Goal: Find specific page/section: Find specific page/section

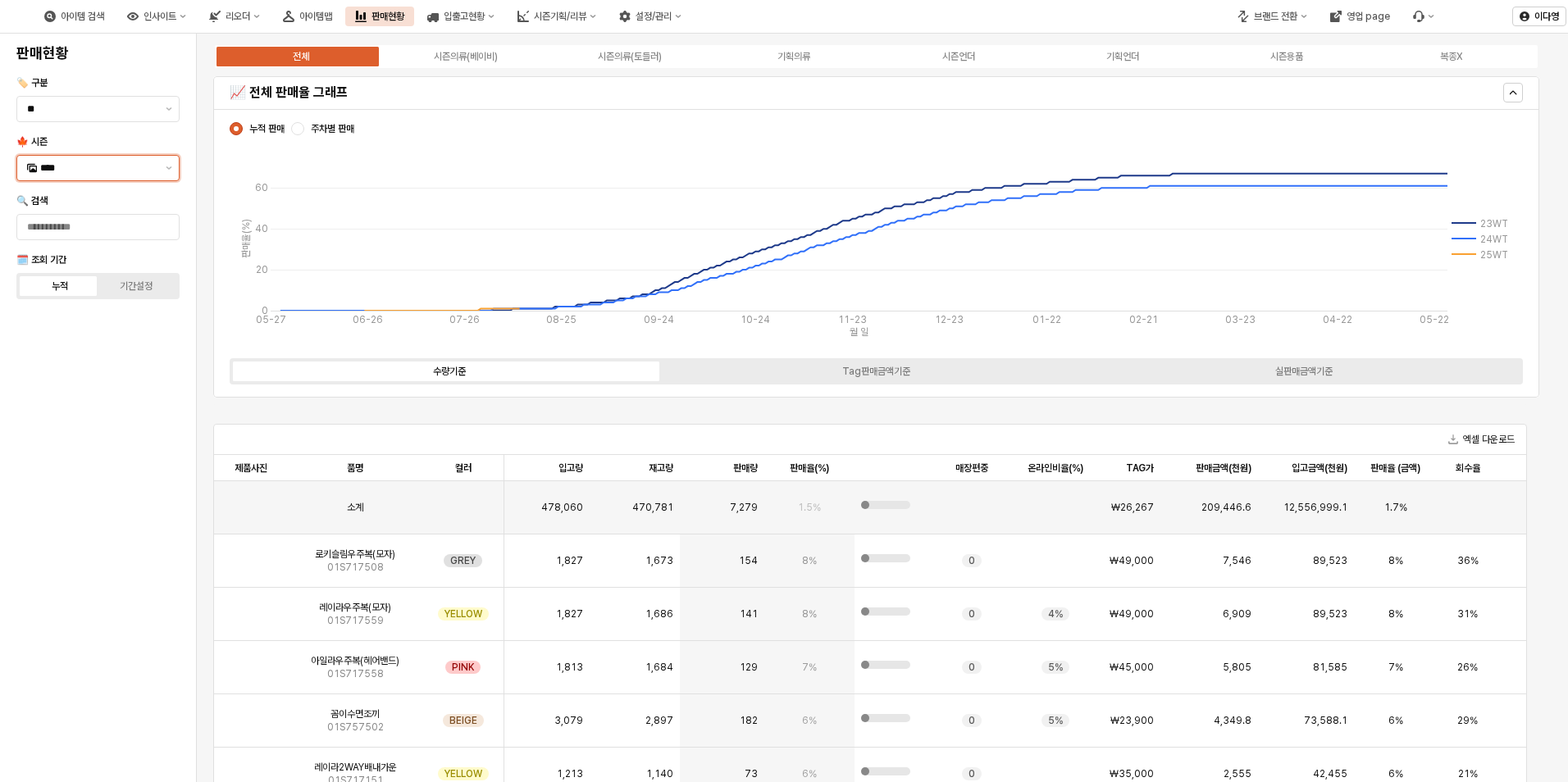
click at [54, 165] on input "****" at bounding box center [98, 168] width 115 height 16
click at [59, 345] on div "25FA" at bounding box center [100, 341] width 119 height 13
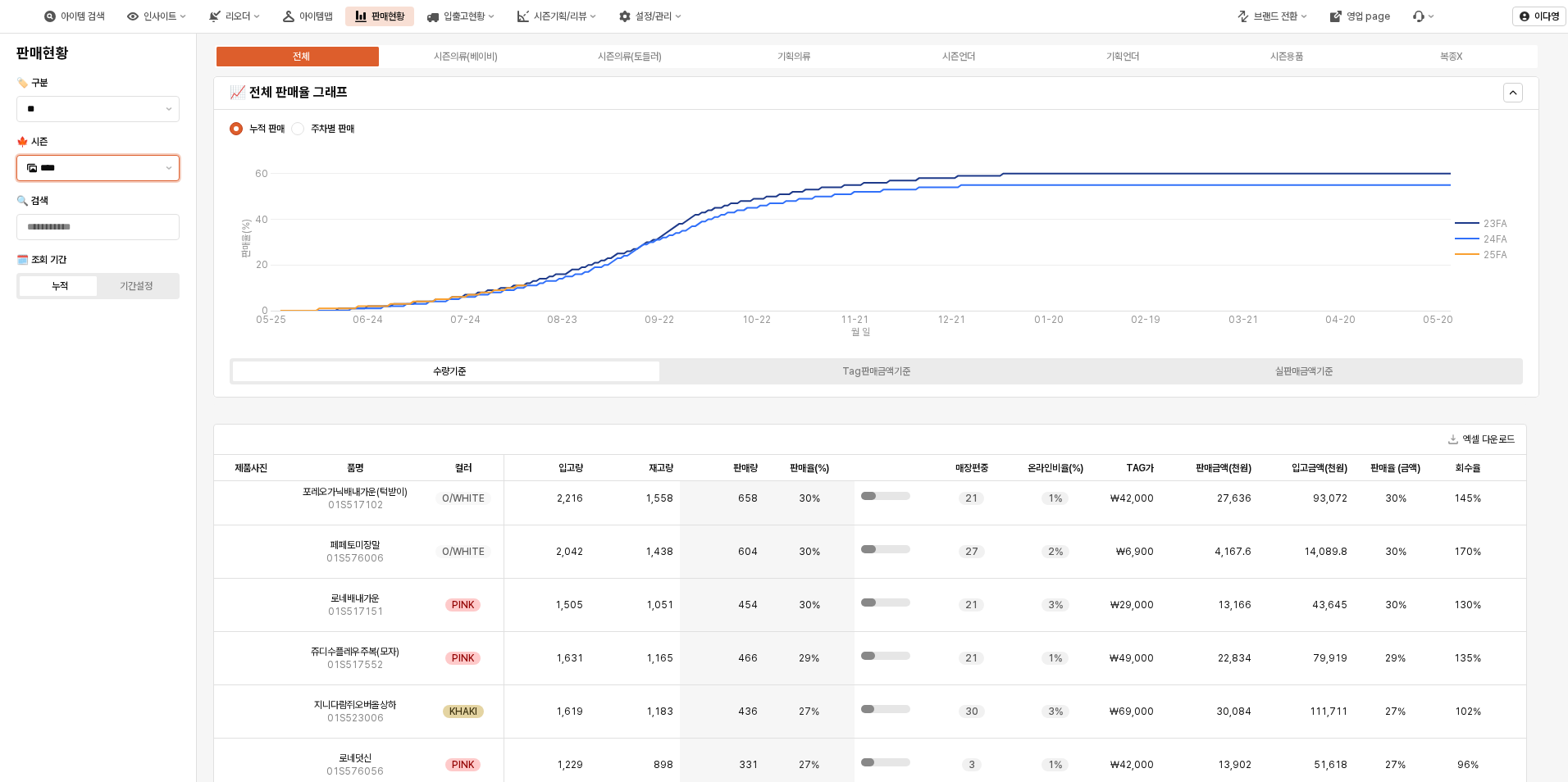
scroll to position [573, 0]
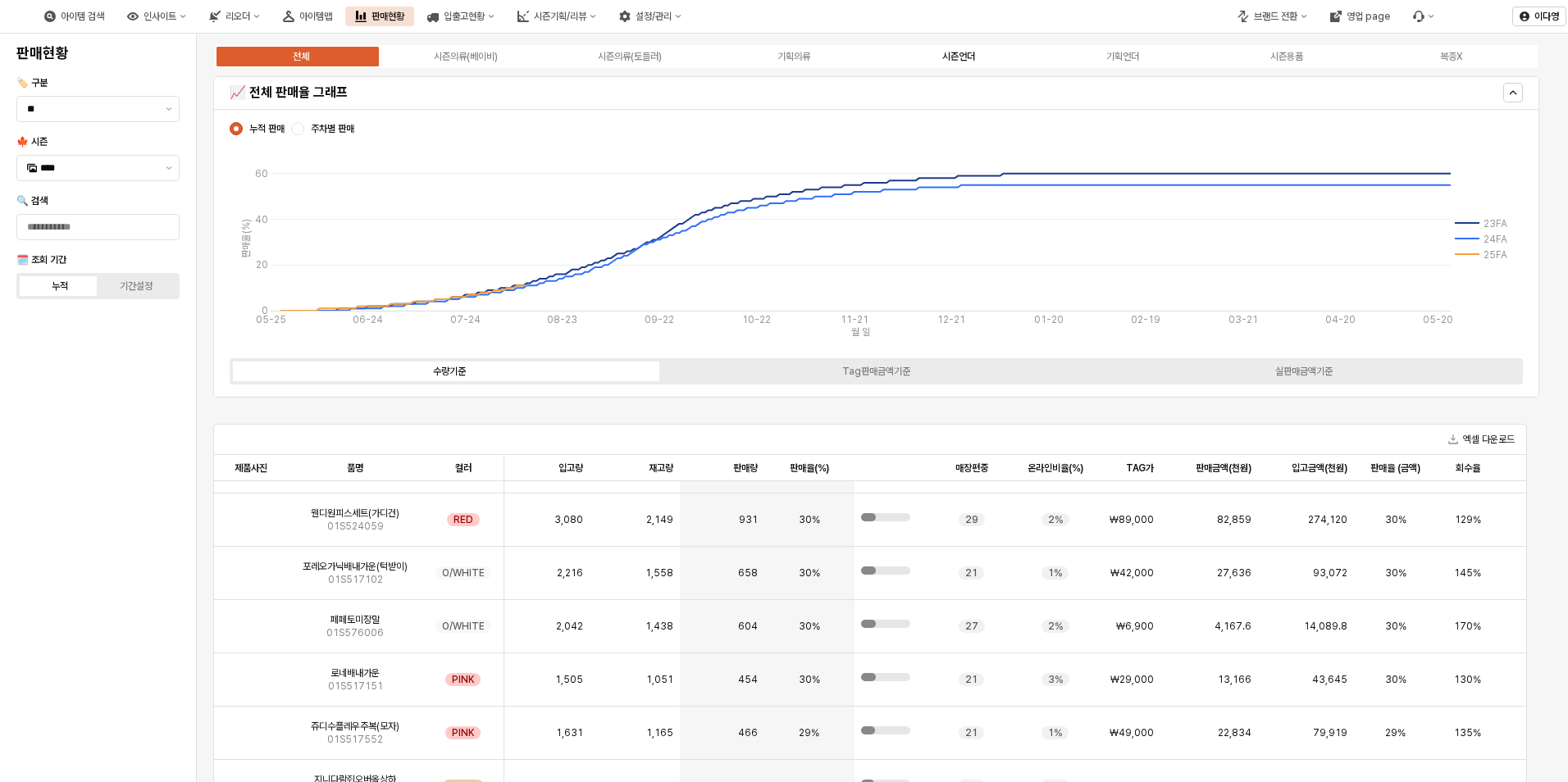
click at [967, 53] on div "시즌언더" at bounding box center [959, 57] width 33 height 12
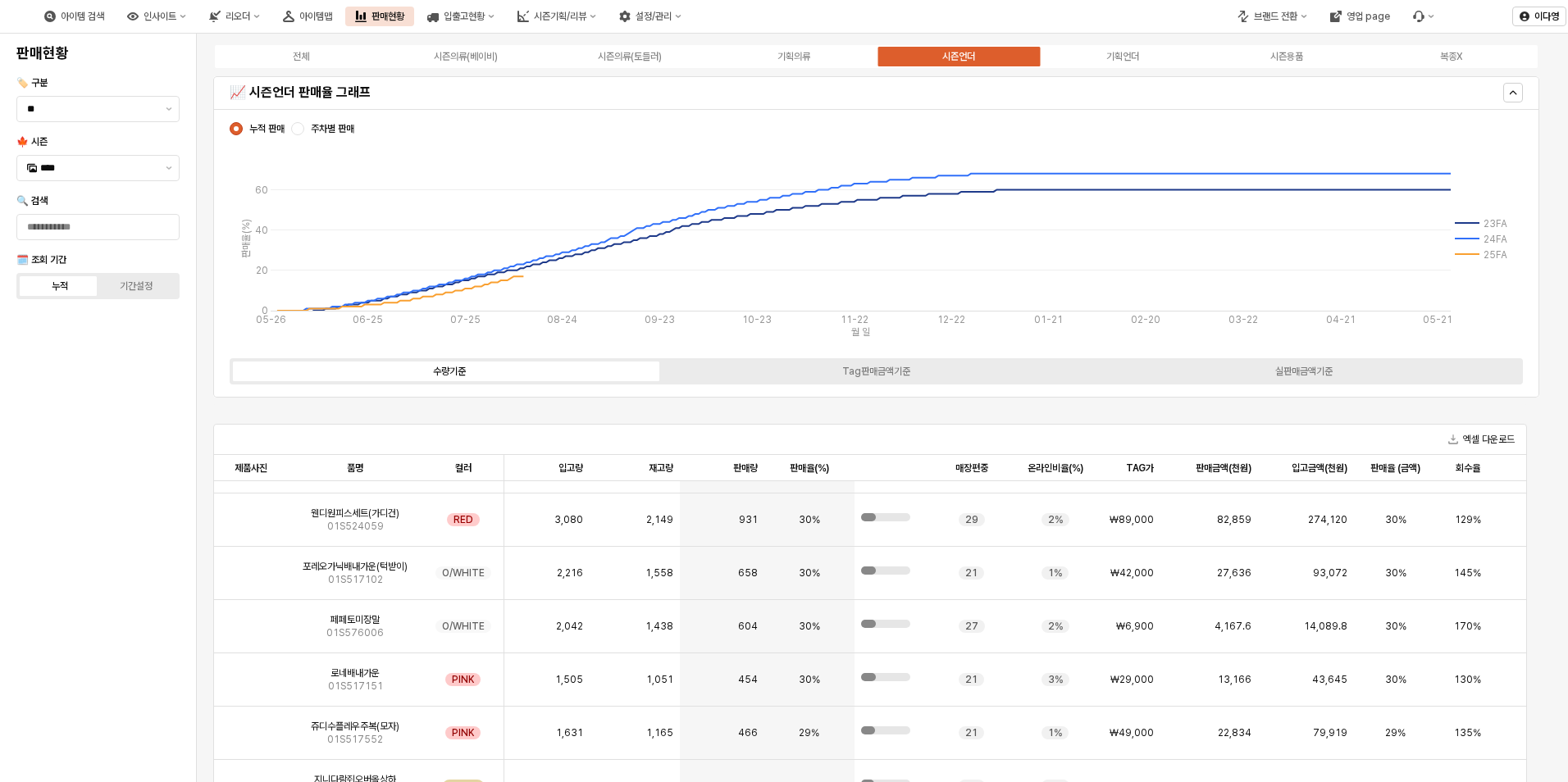
scroll to position [0, 0]
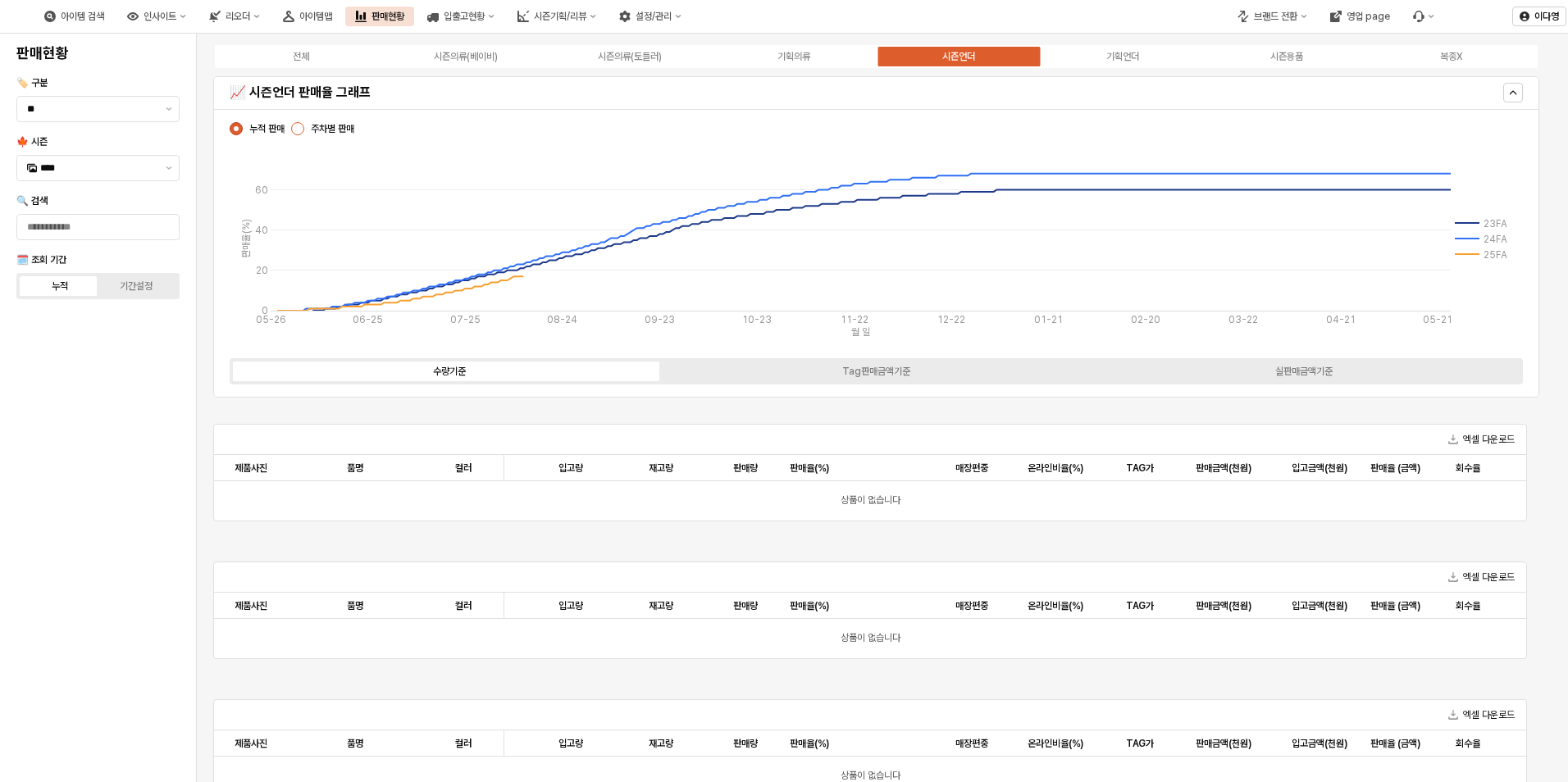
click at [296, 128] on div "App Frame" at bounding box center [297, 129] width 13 height 13
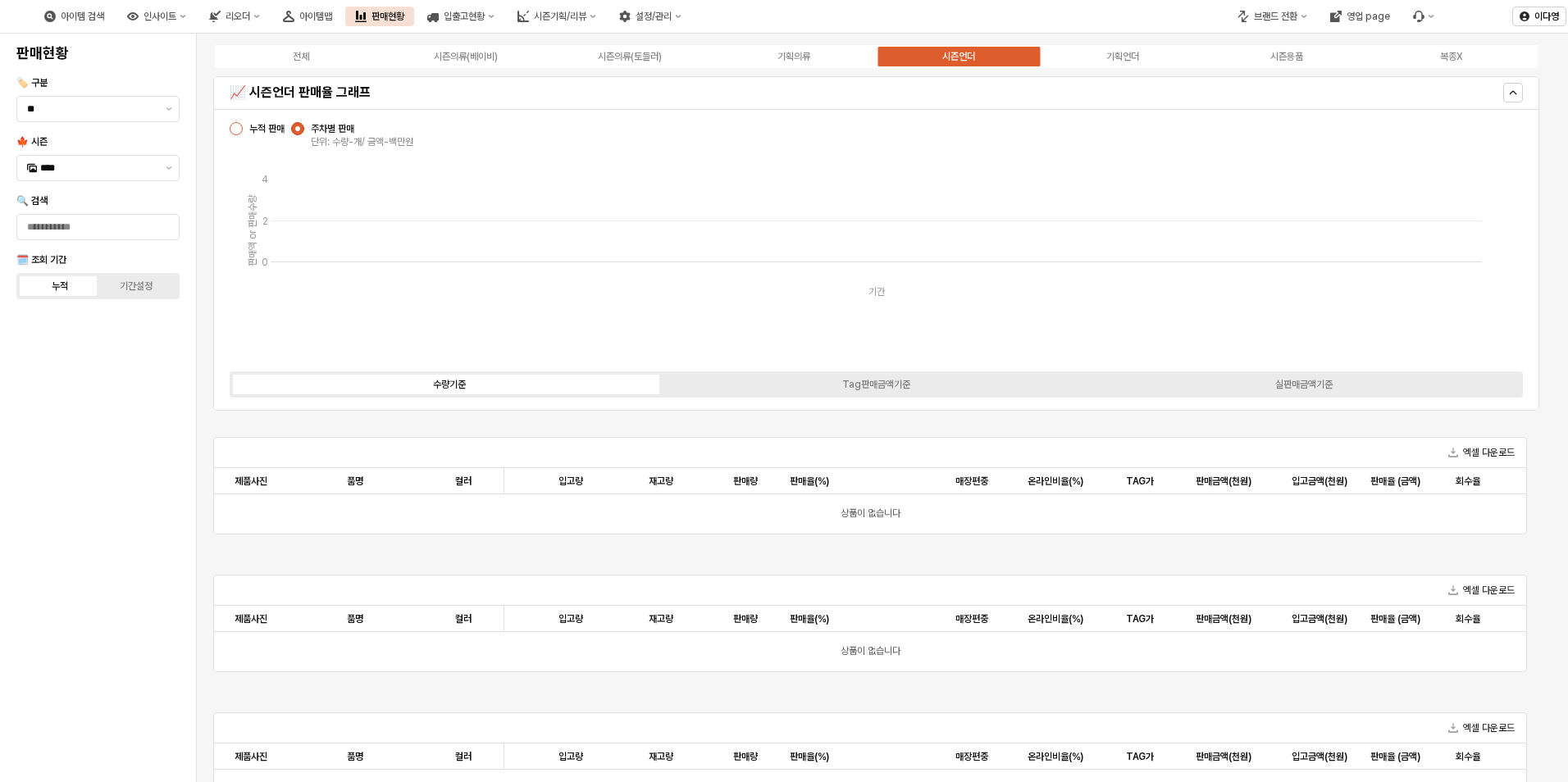
click at [237, 132] on div "App Frame" at bounding box center [236, 129] width 13 height 13
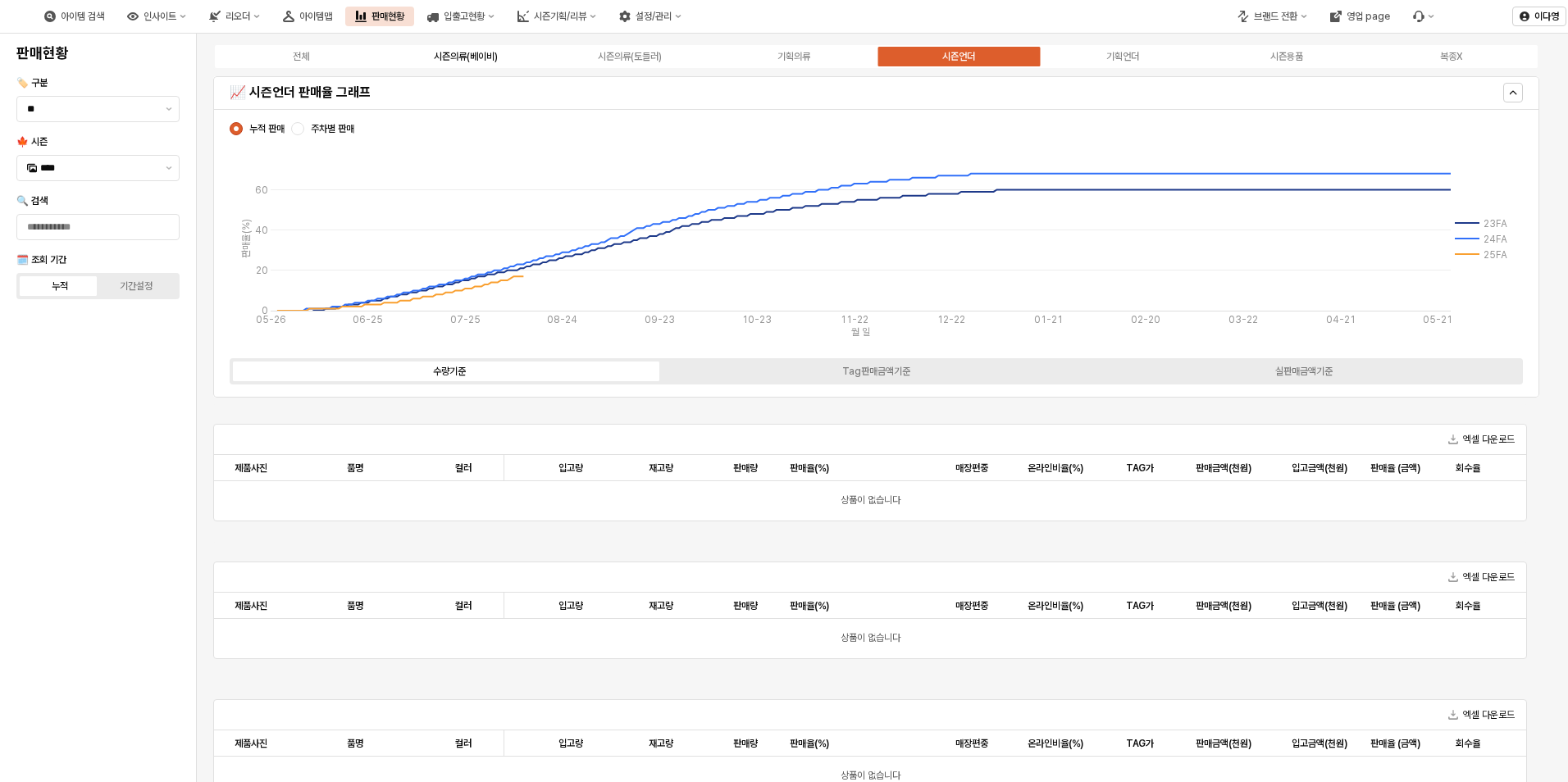
click at [470, 59] on div "시즌의류(베이비)" at bounding box center [466, 57] width 64 height 12
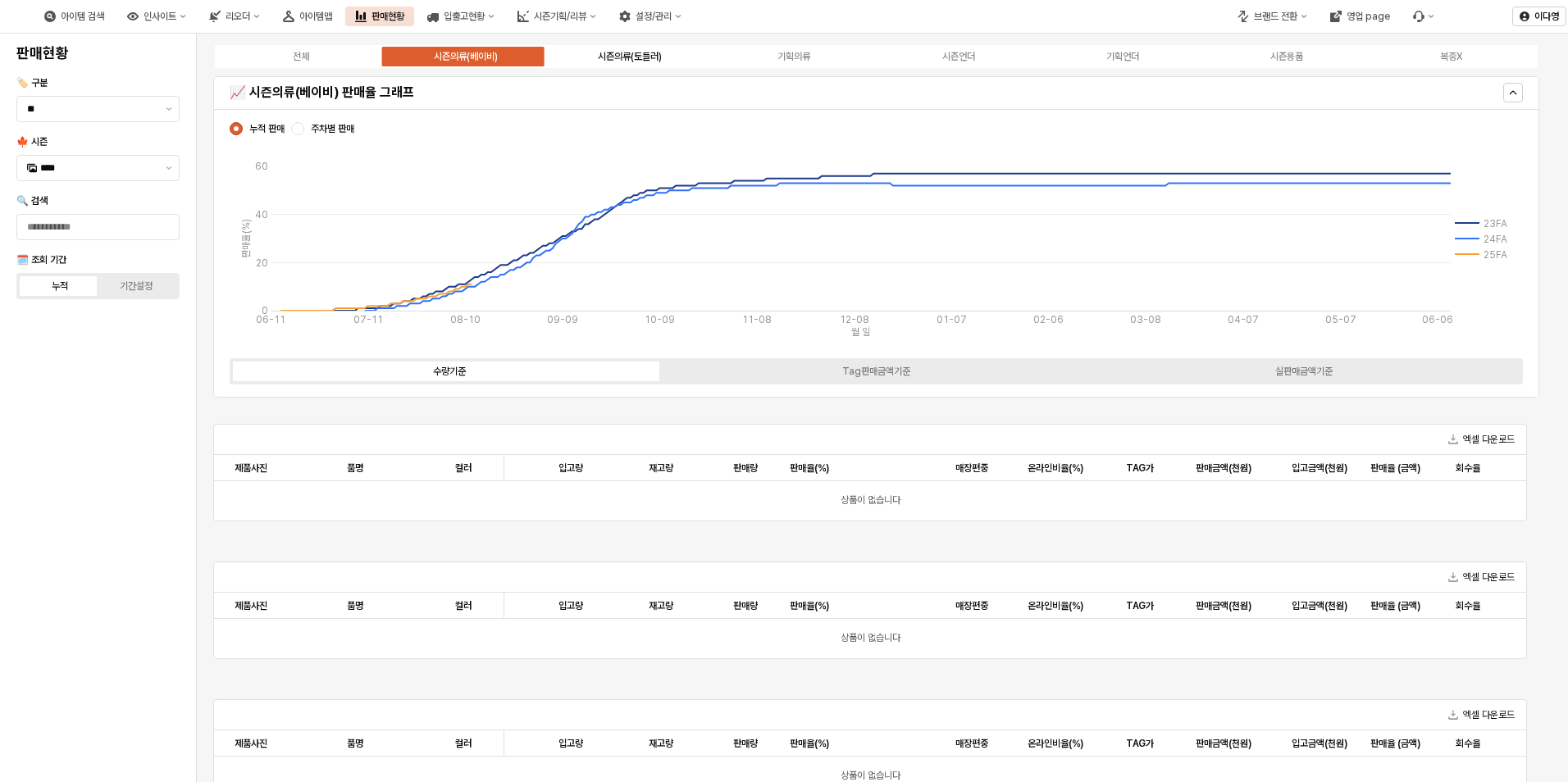
click at [625, 57] on div "시즌의류(토들러)" at bounding box center [629, 57] width 64 height 12
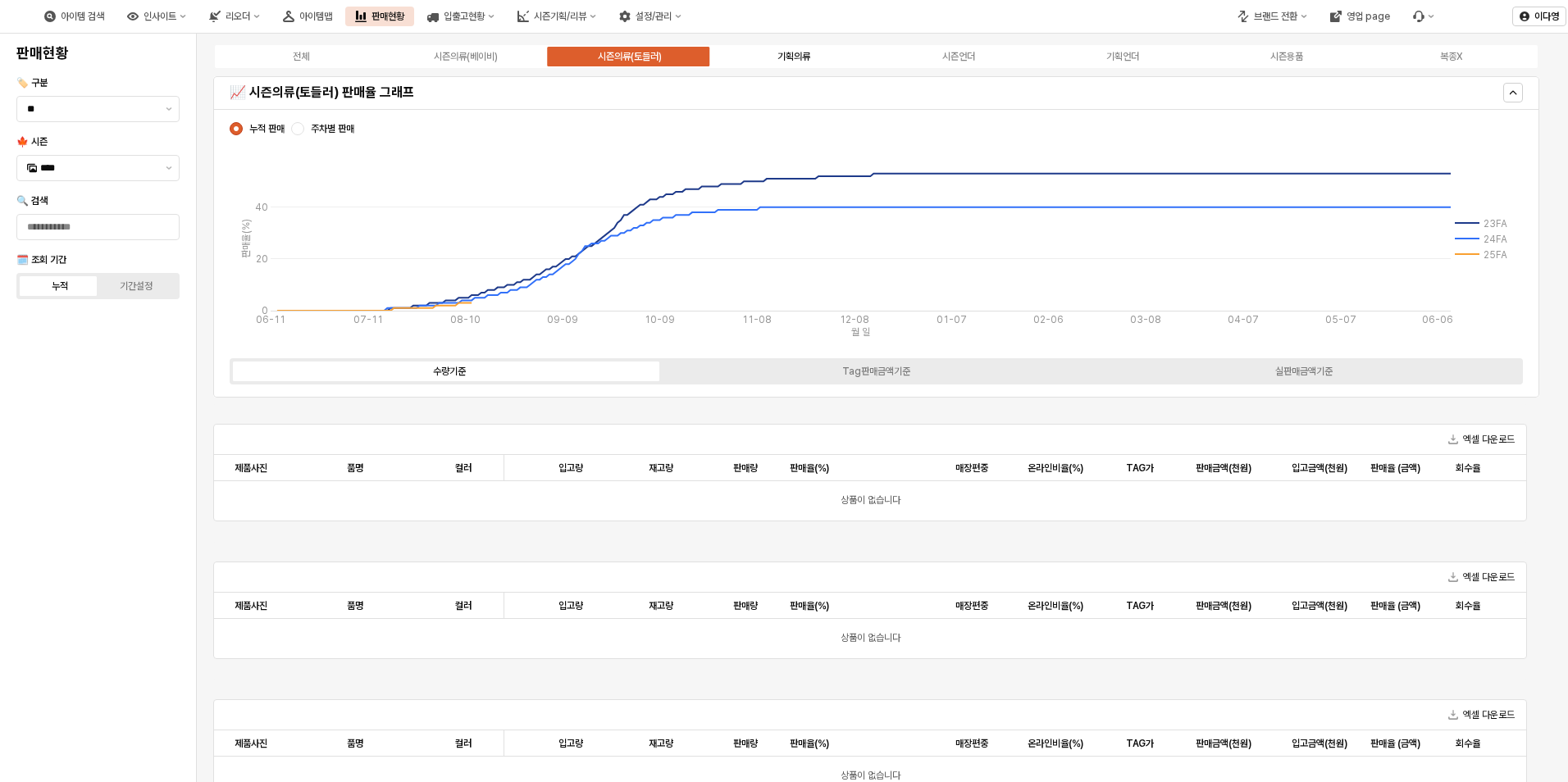
click at [778, 54] on div "기획의류" at bounding box center [794, 57] width 33 height 12
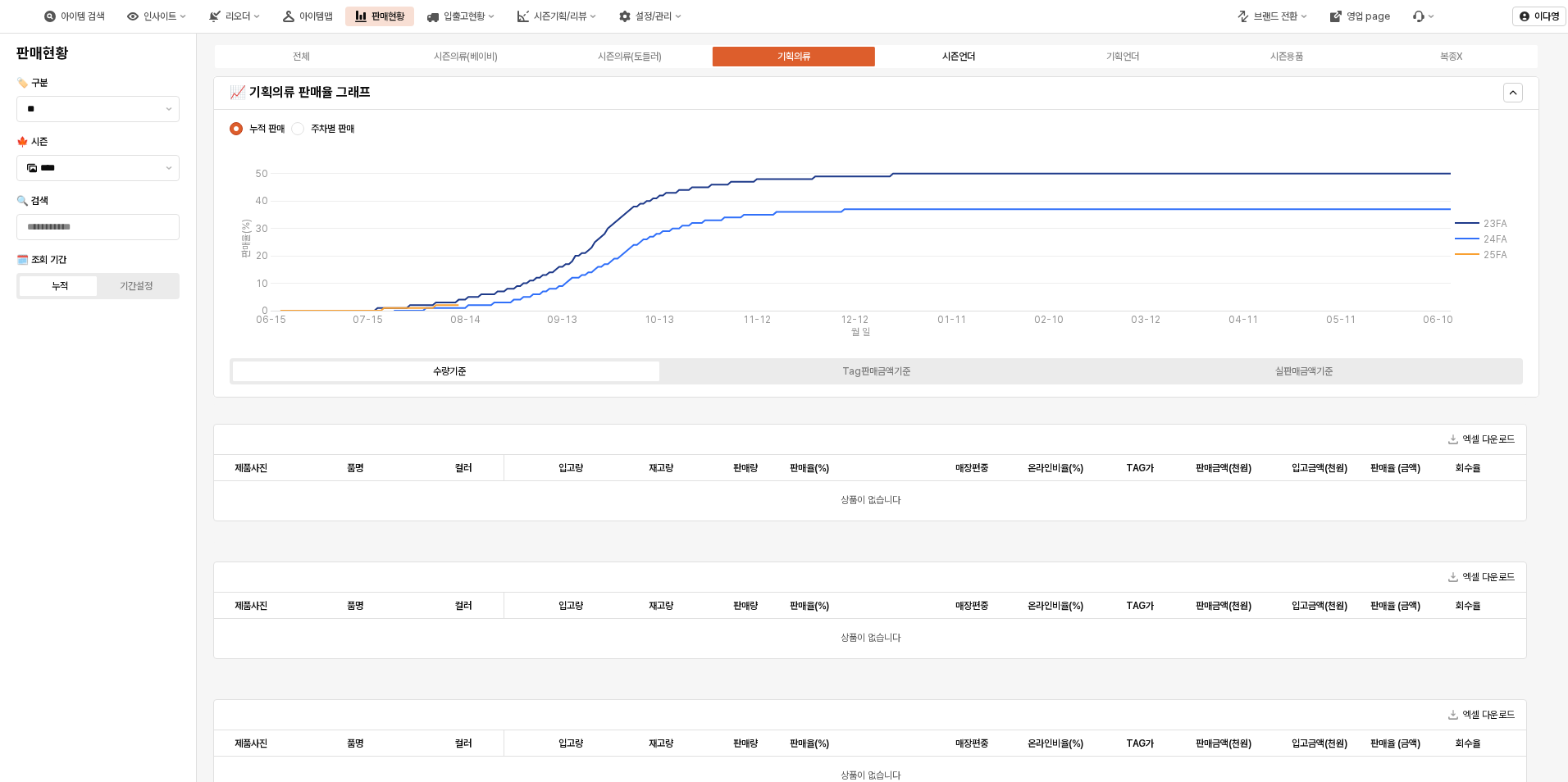
click at [961, 51] on div "시즌언더" at bounding box center [959, 57] width 33 height 12
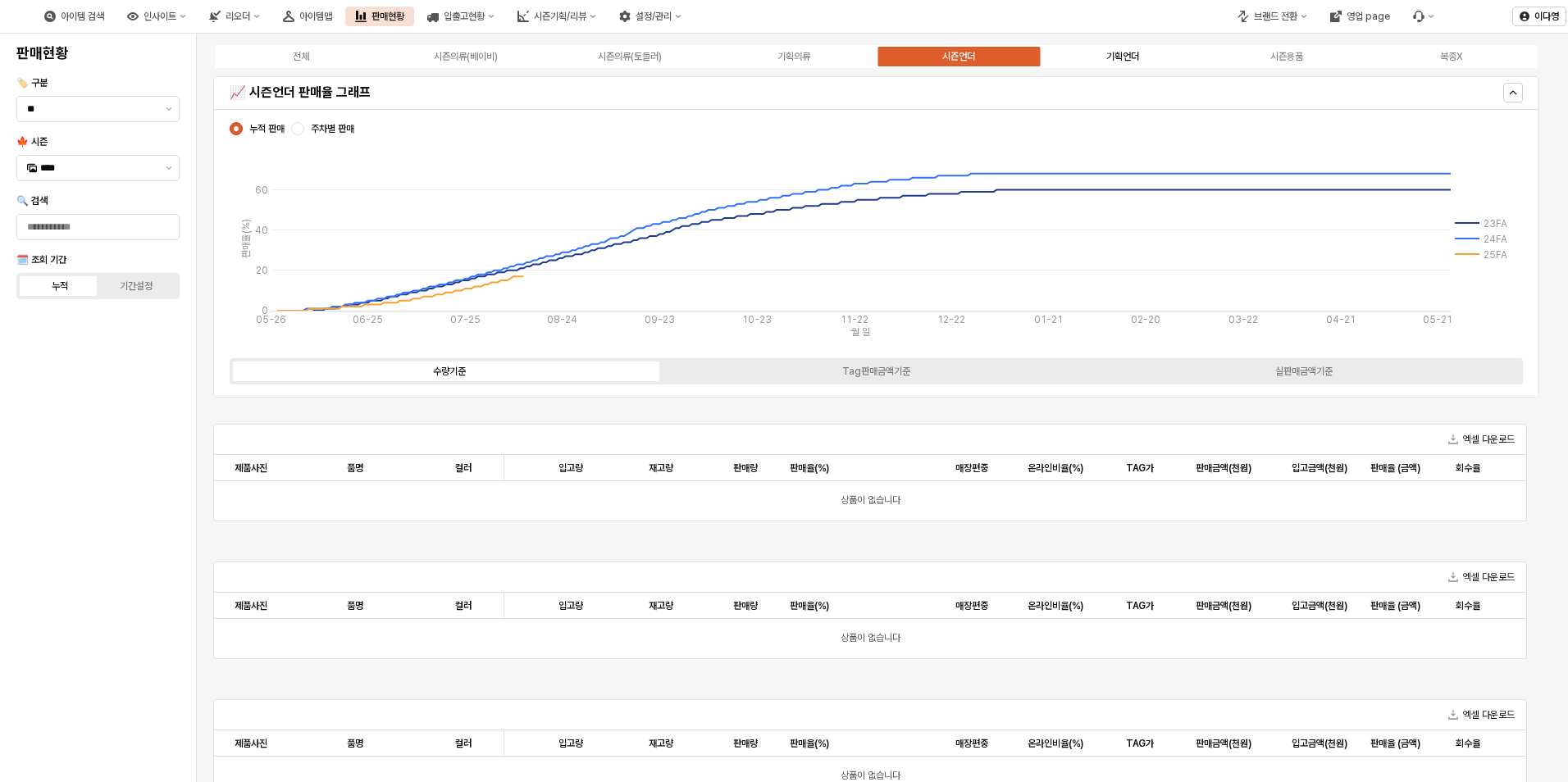
click at [1114, 59] on div "기획언더" at bounding box center [1122, 57] width 33 height 12
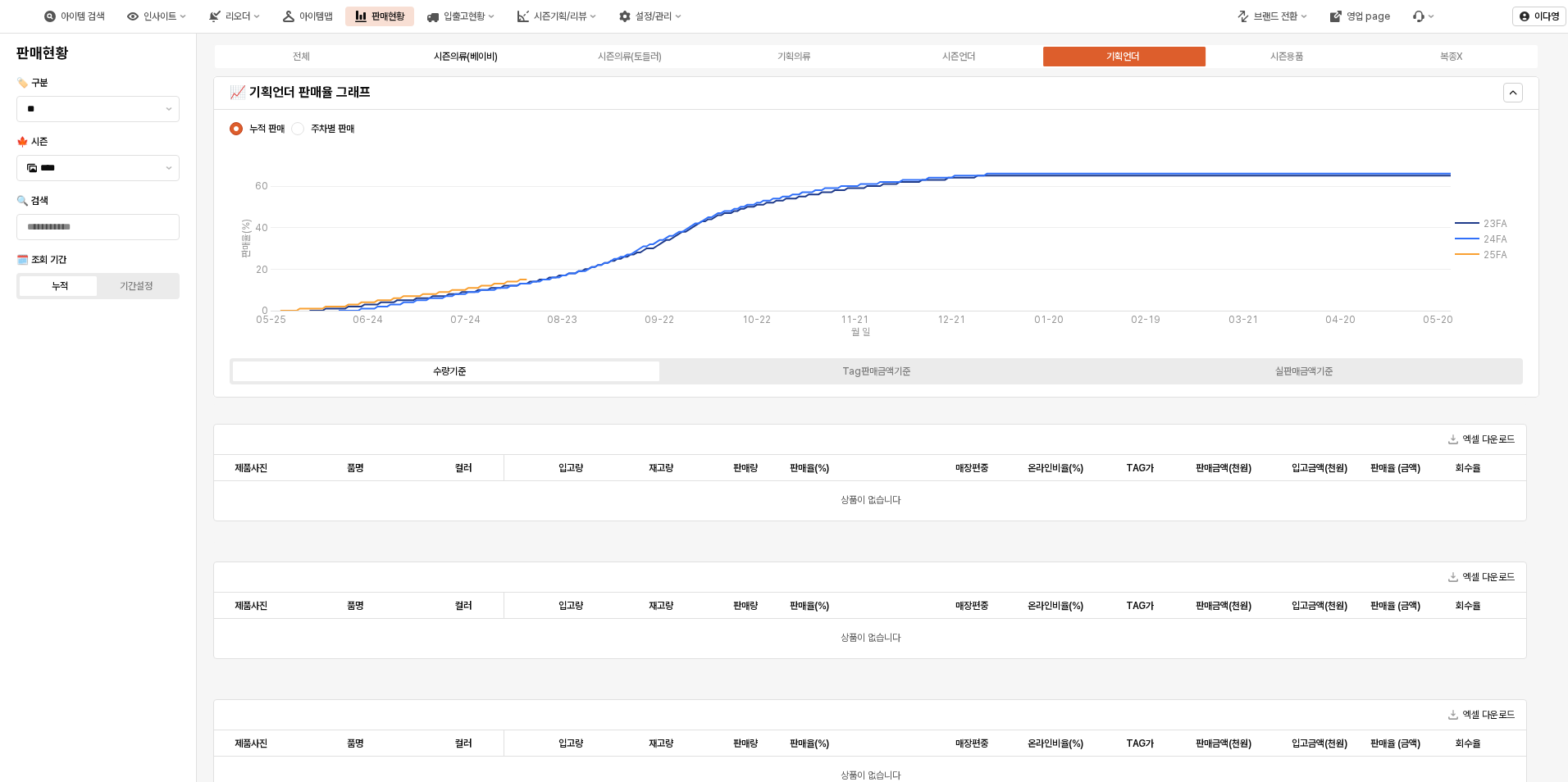
click at [471, 52] on div "시즌의류(베이비)" at bounding box center [466, 57] width 64 height 12
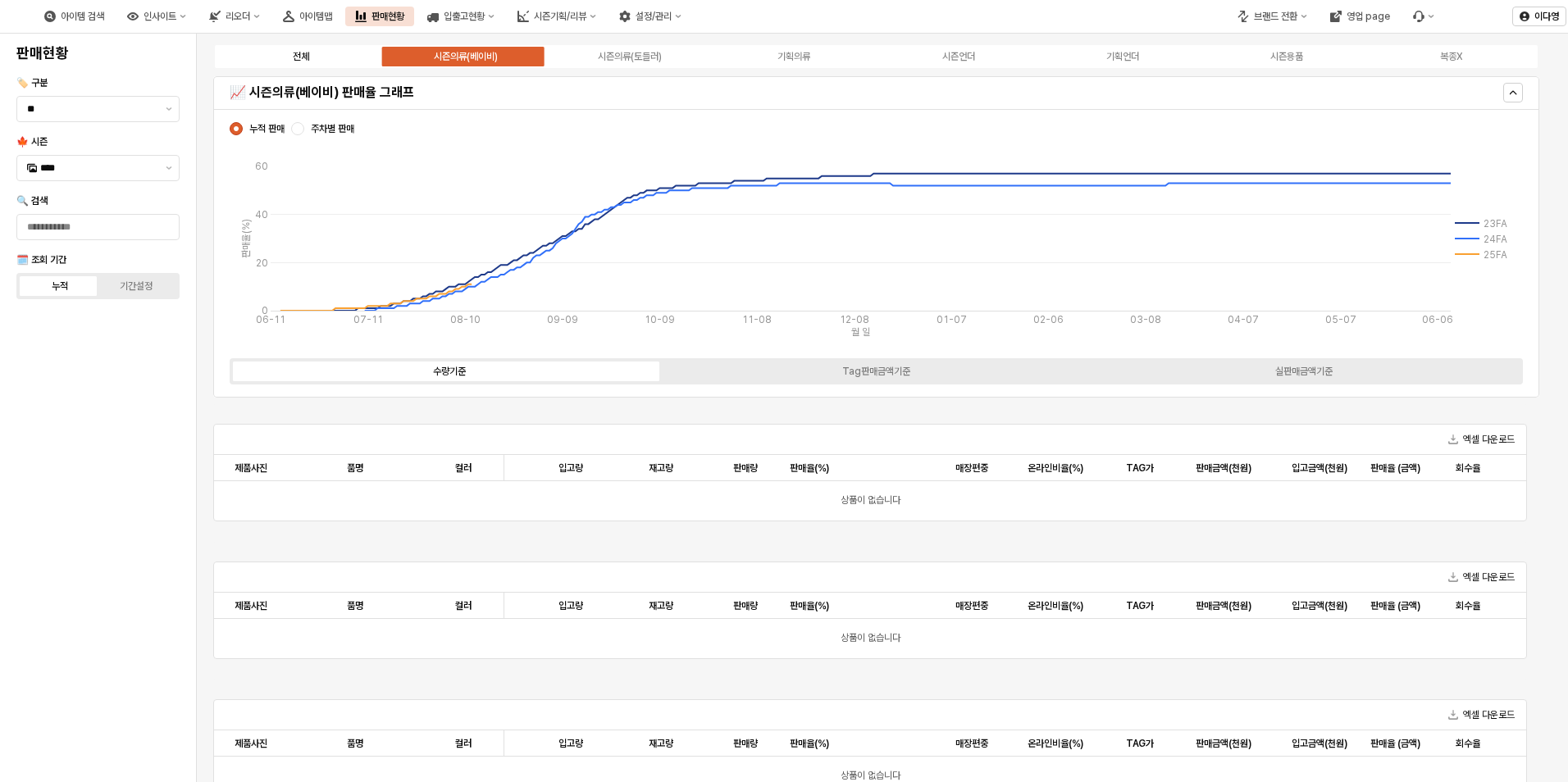
click at [298, 58] on div "전체" at bounding box center [301, 57] width 16 height 12
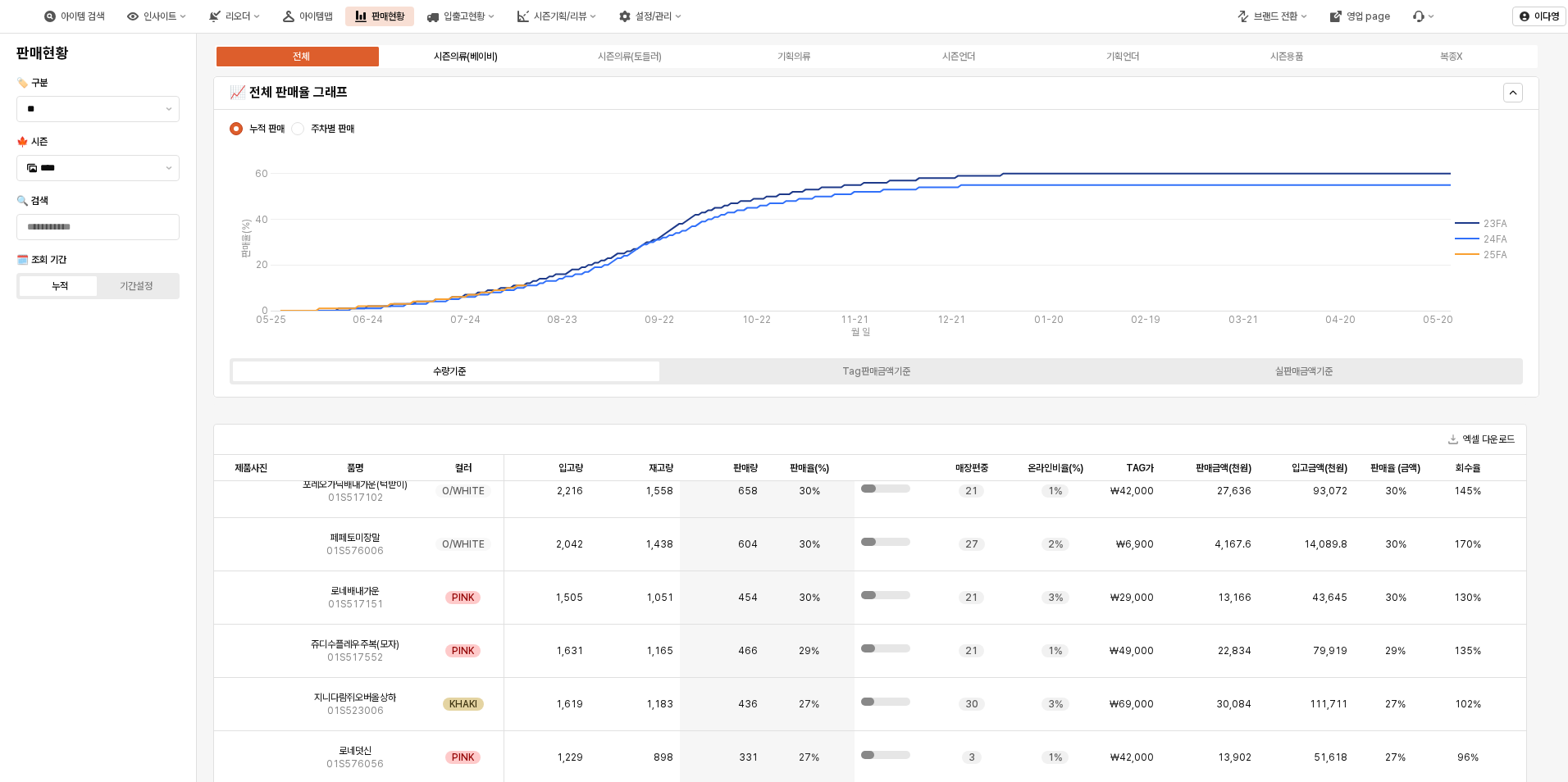
click at [470, 59] on div "시즌의류(베이비)" at bounding box center [466, 57] width 64 height 12
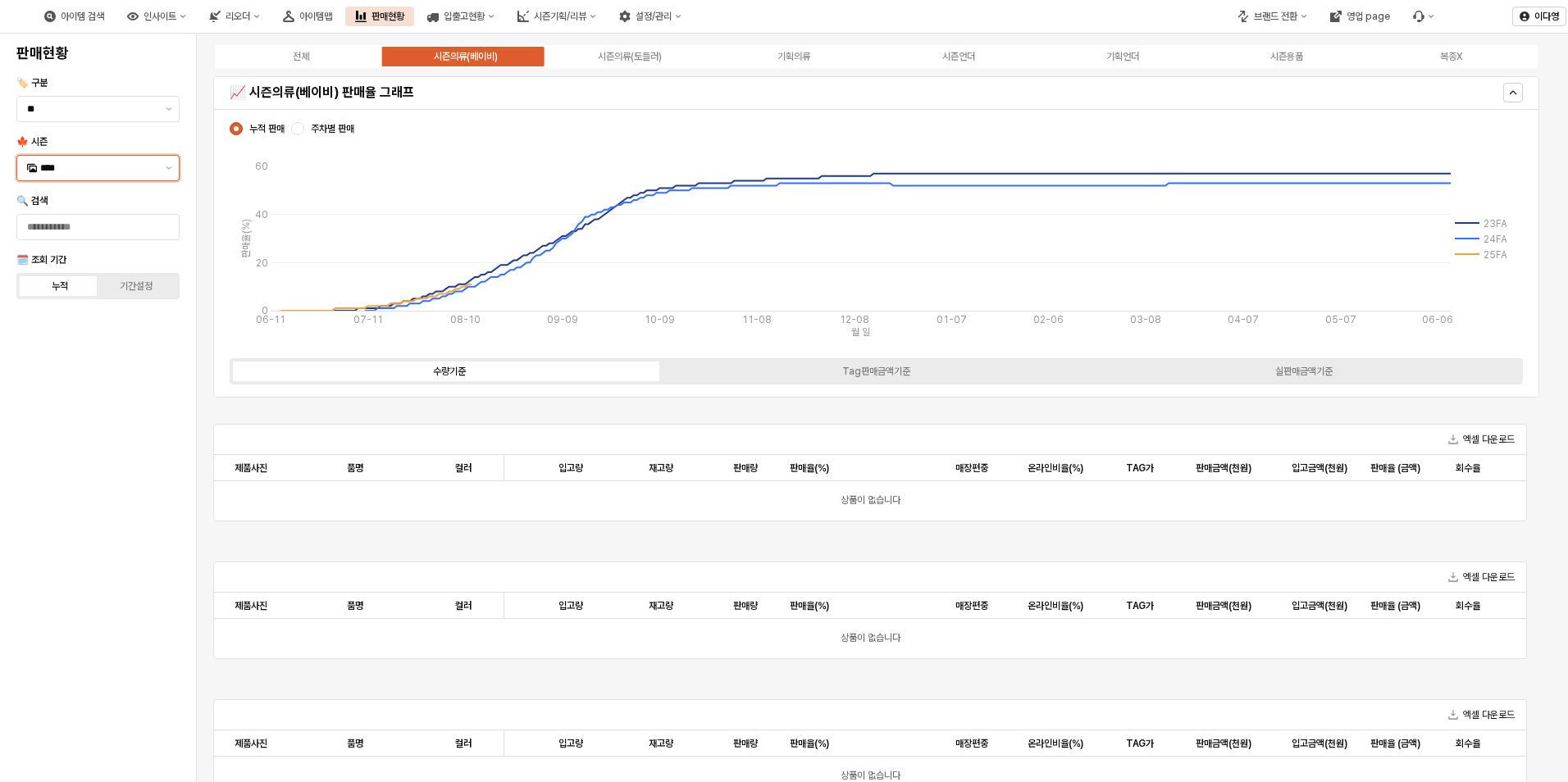
click at [91, 169] on input "****" at bounding box center [98, 168] width 115 height 16
click at [67, 363] on div "25SM" at bounding box center [100, 369] width 119 height 13
type input "****"
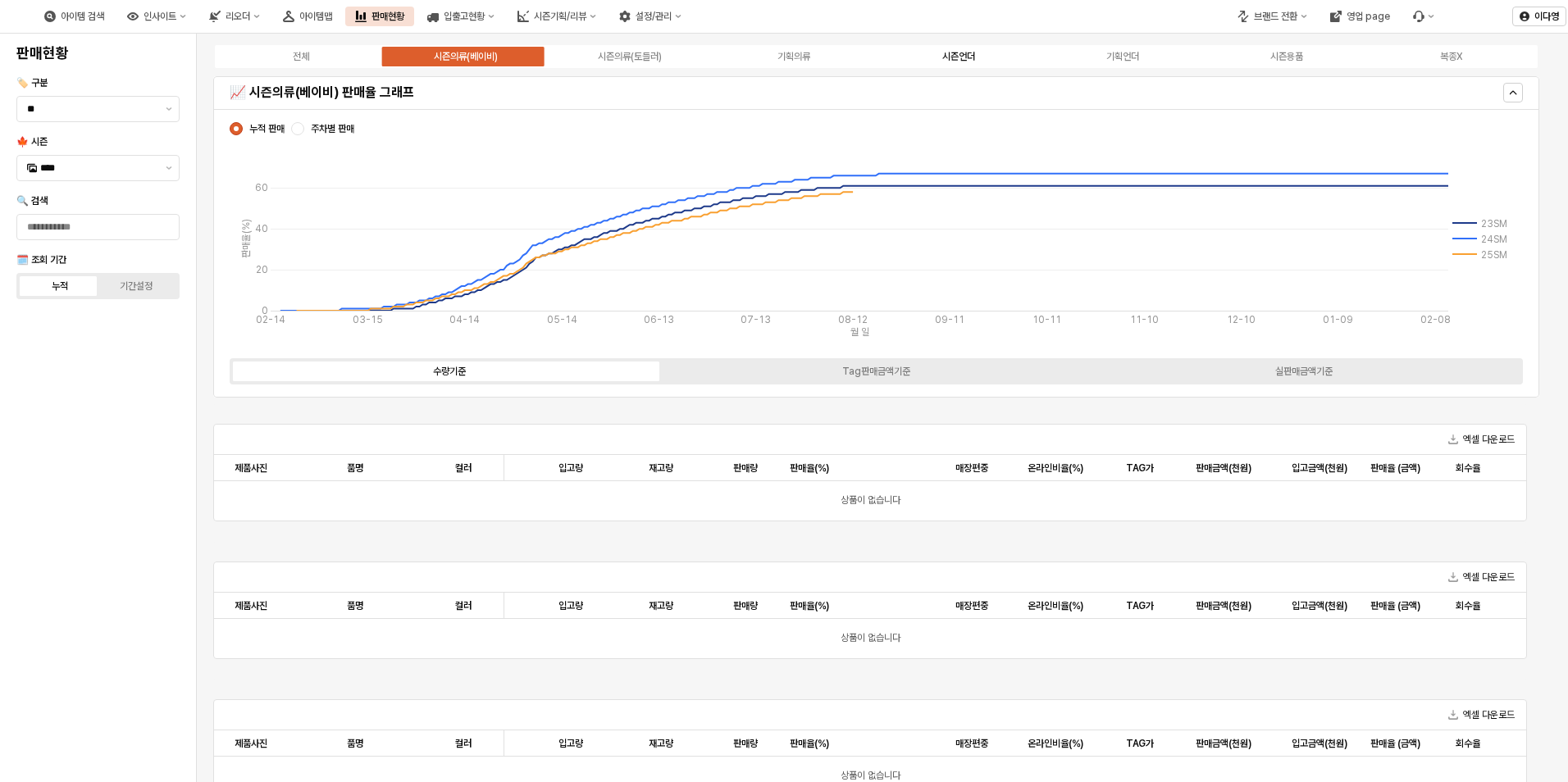
click at [942, 52] on div "시즌언더" at bounding box center [959, 57] width 33 height 12
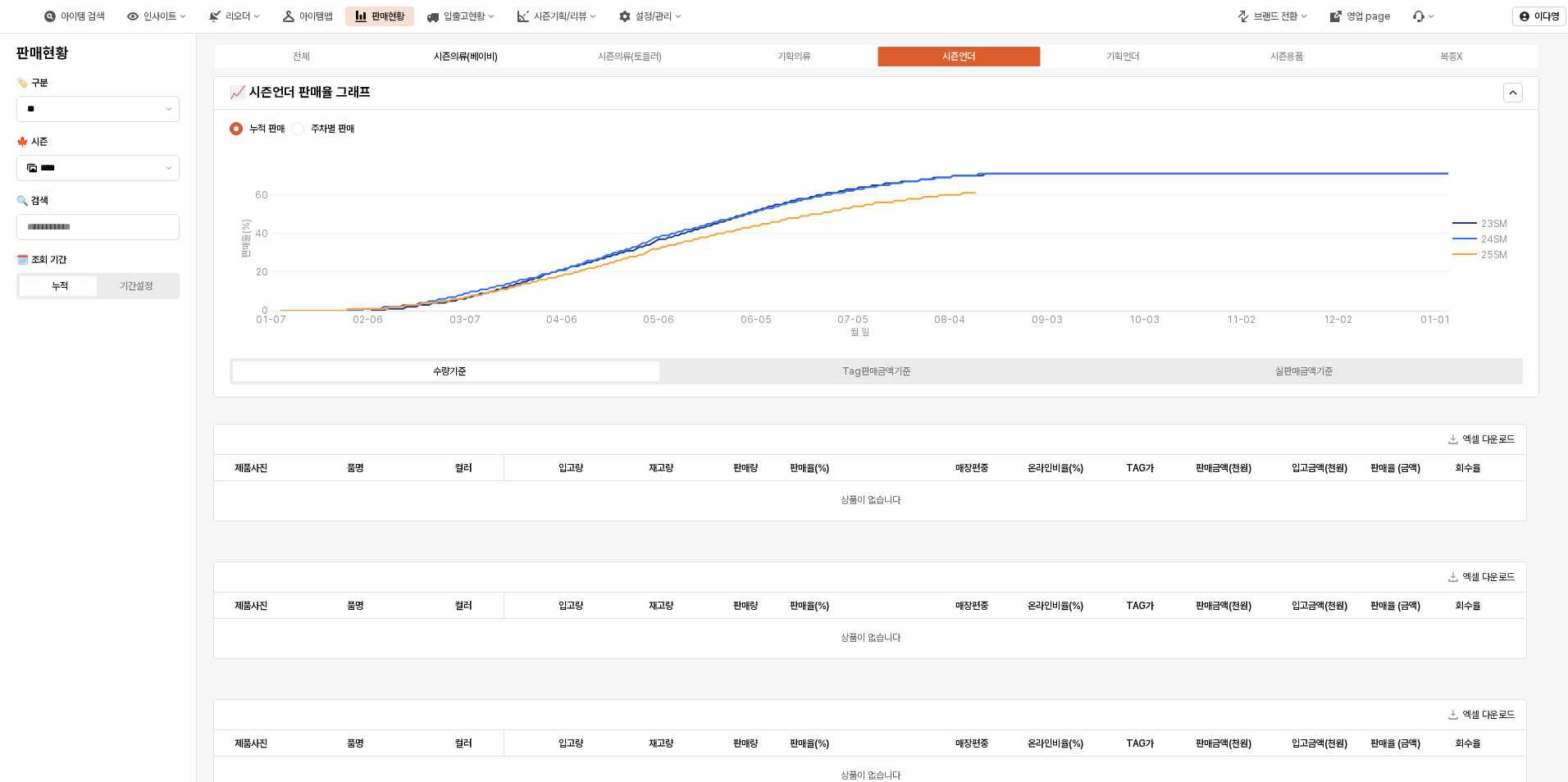
click at [492, 59] on div "시즌의류(베이비)" at bounding box center [466, 57] width 64 height 12
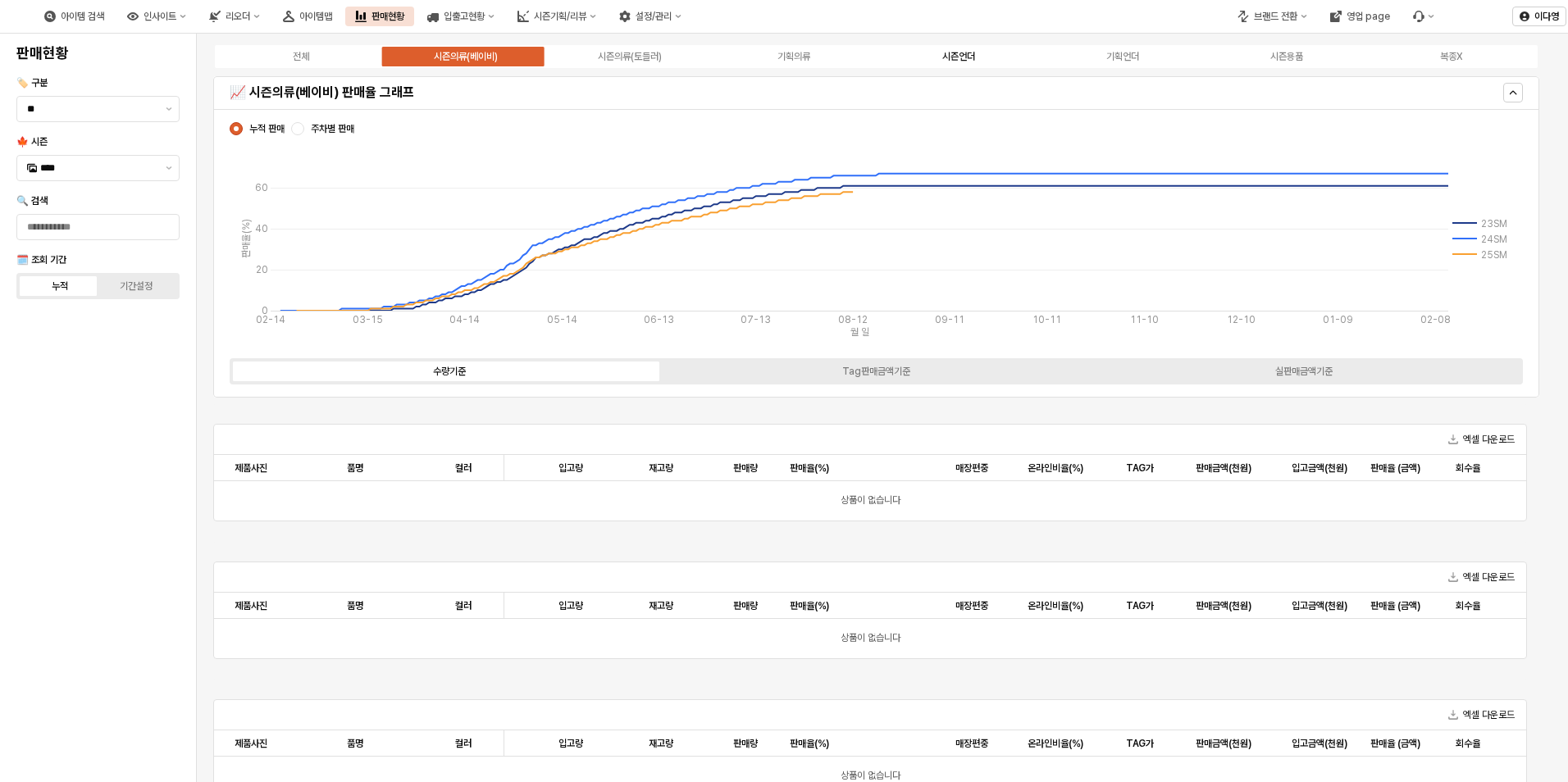
click at [964, 52] on div "시즌언더" at bounding box center [959, 57] width 33 height 12
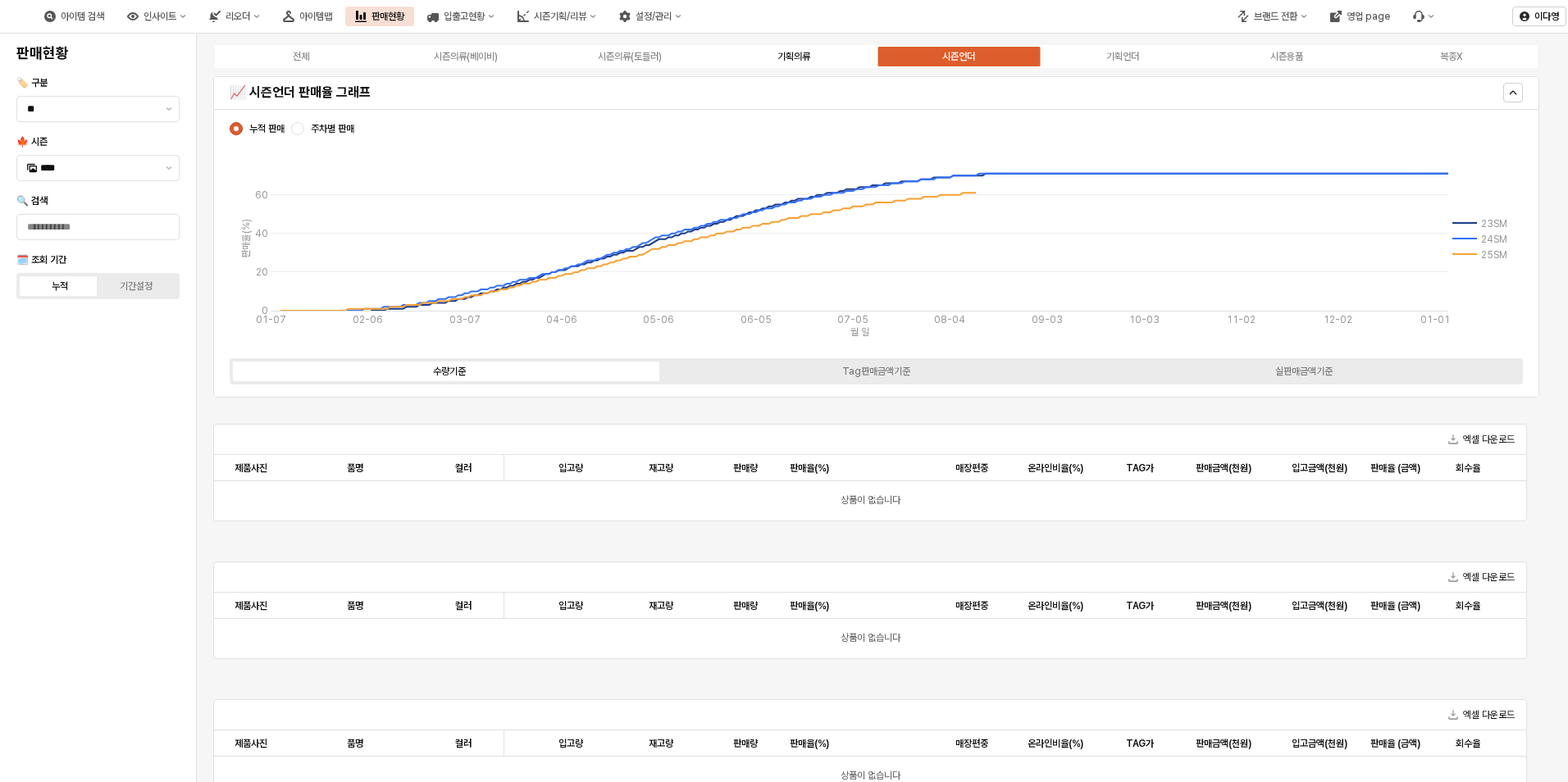
click at [791, 49] on label "기획의류" at bounding box center [793, 57] width 164 height 15
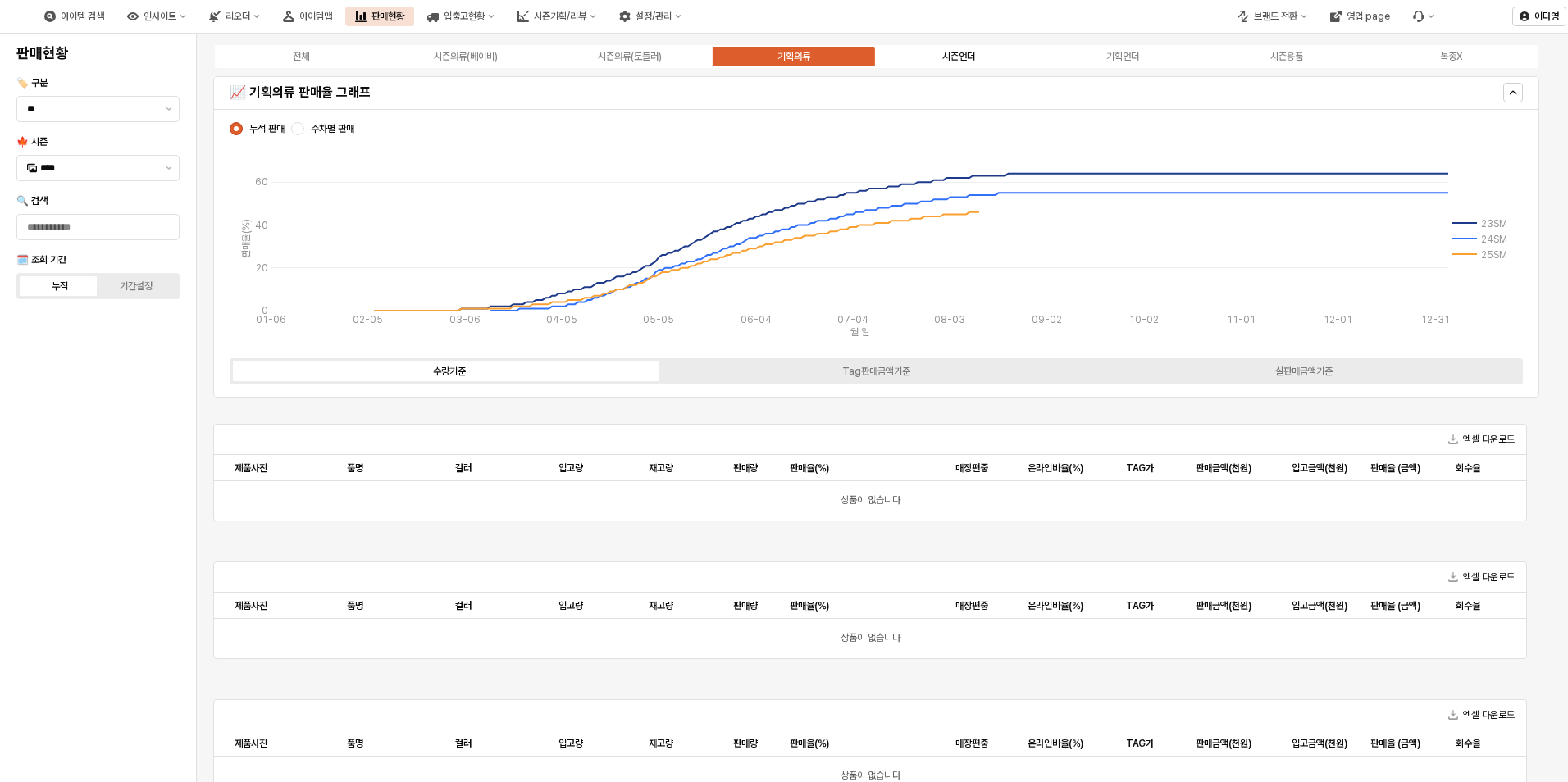
click at [961, 55] on div "시즌언더" at bounding box center [959, 57] width 33 height 12
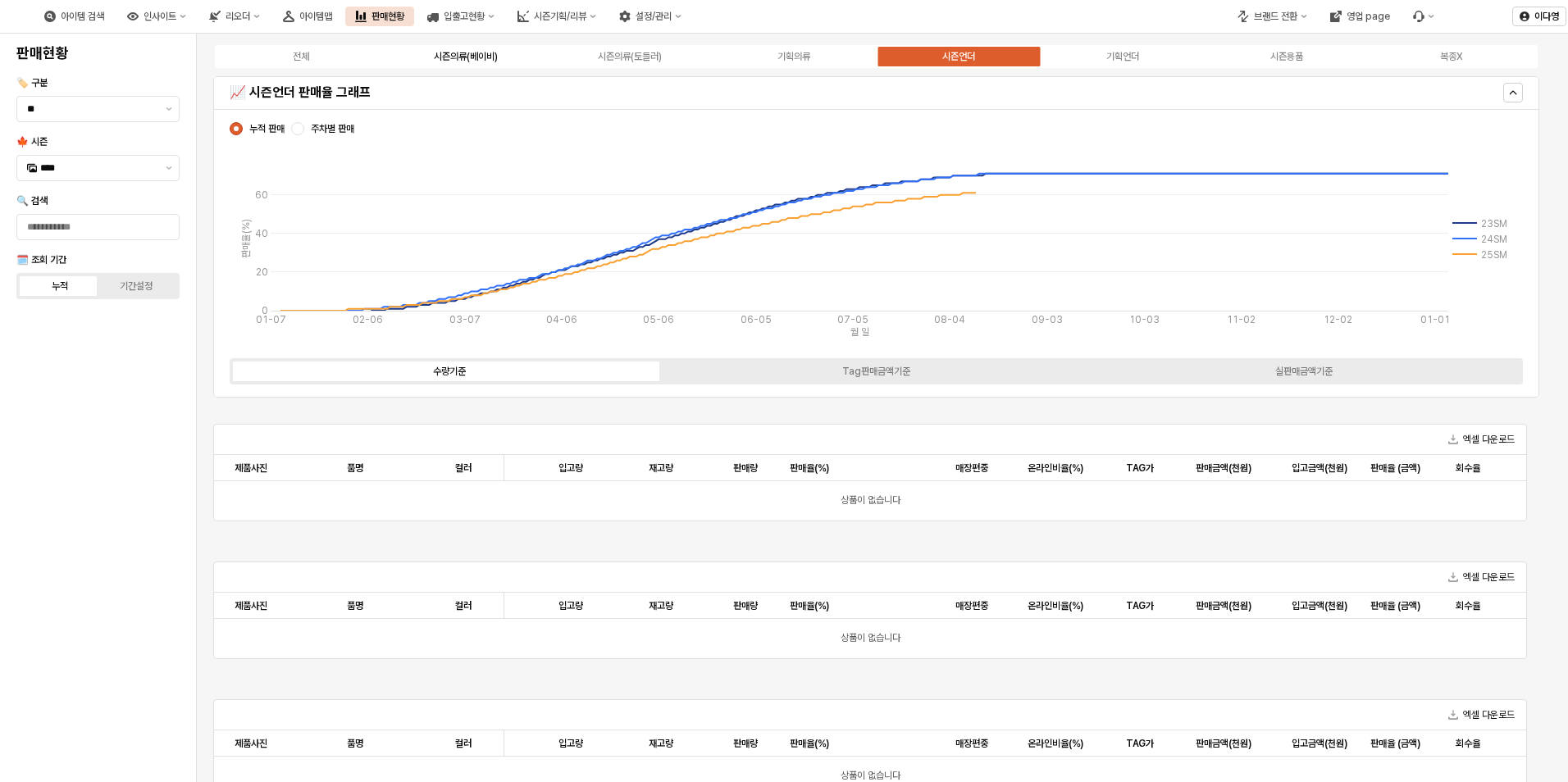
click at [479, 60] on div "시즌의류(베이비)" at bounding box center [466, 57] width 64 height 12
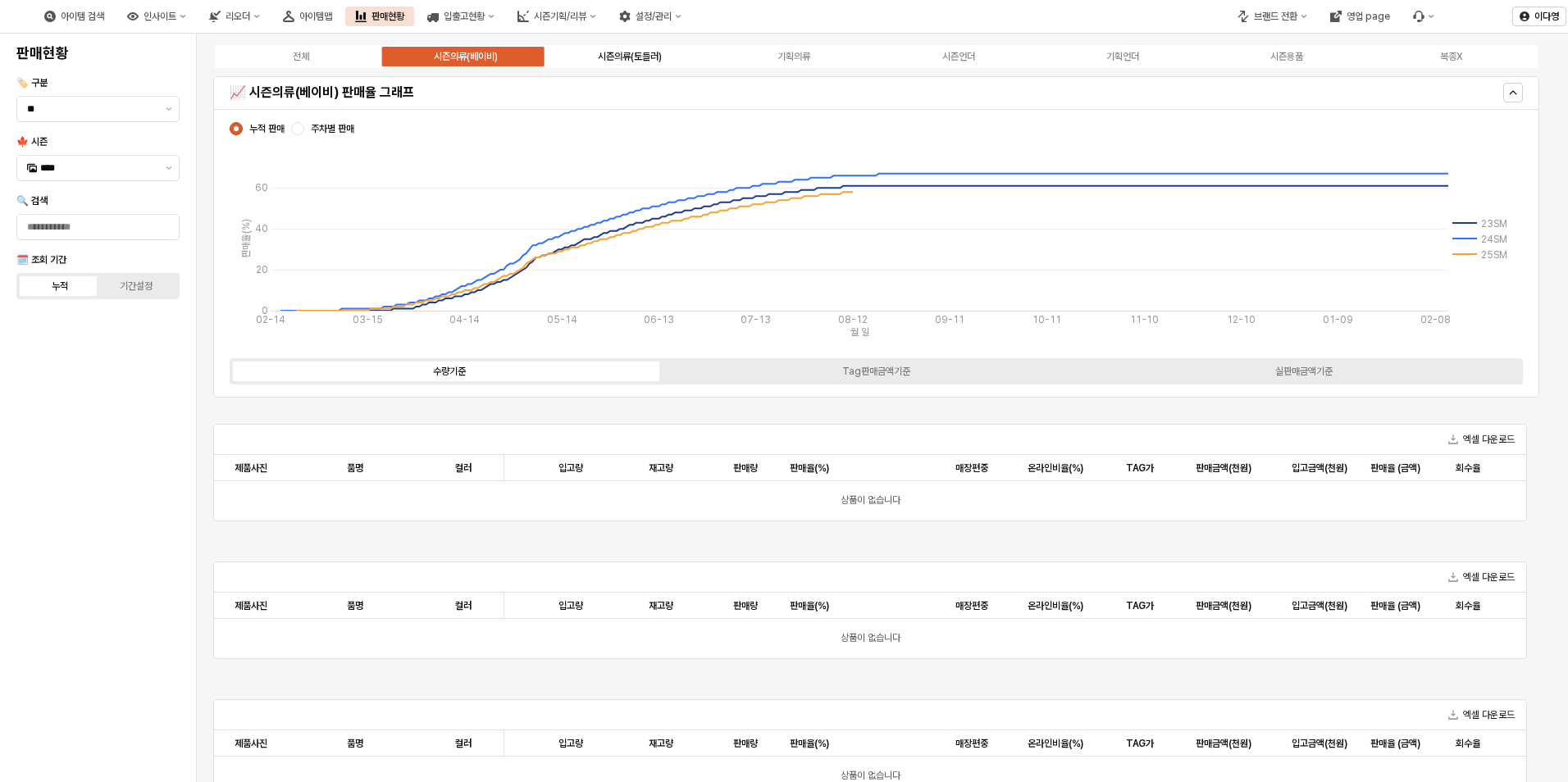
click at [628, 58] on div "시즌의류(토들러)" at bounding box center [629, 57] width 64 height 12
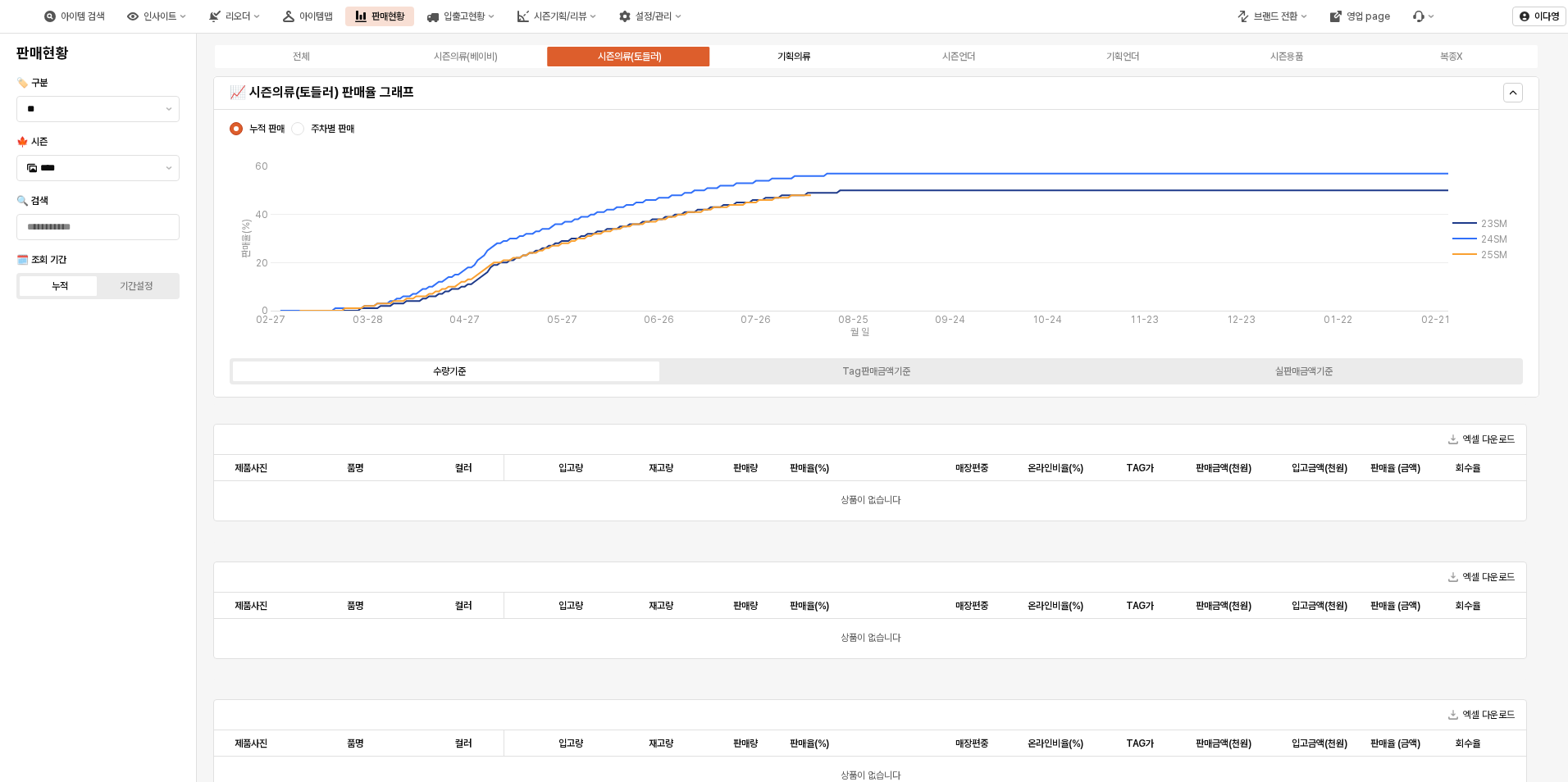
click at [798, 56] on div "기획의류" at bounding box center [794, 57] width 33 height 12
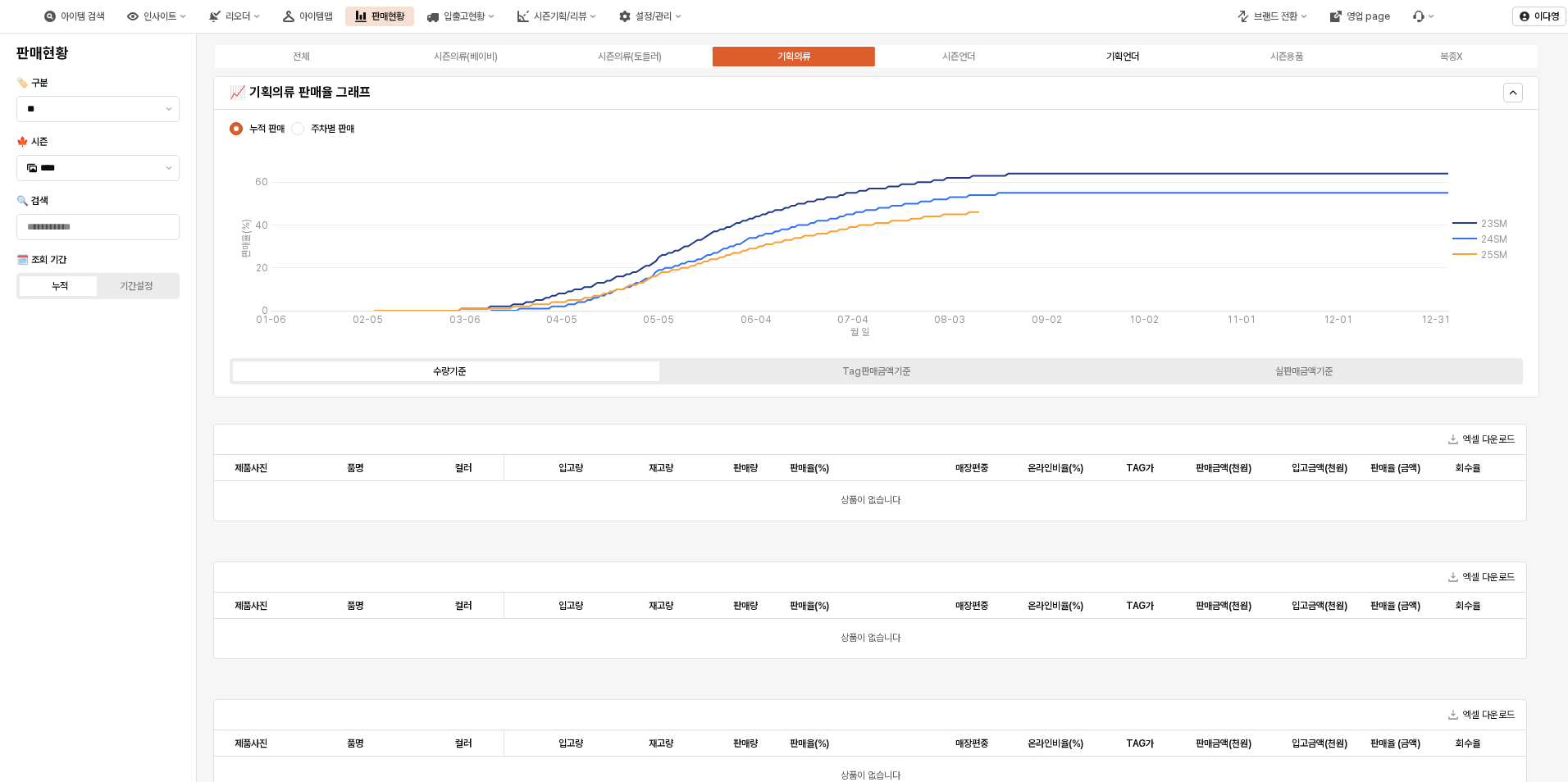
click at [1129, 59] on div "기획언더" at bounding box center [1122, 57] width 33 height 12
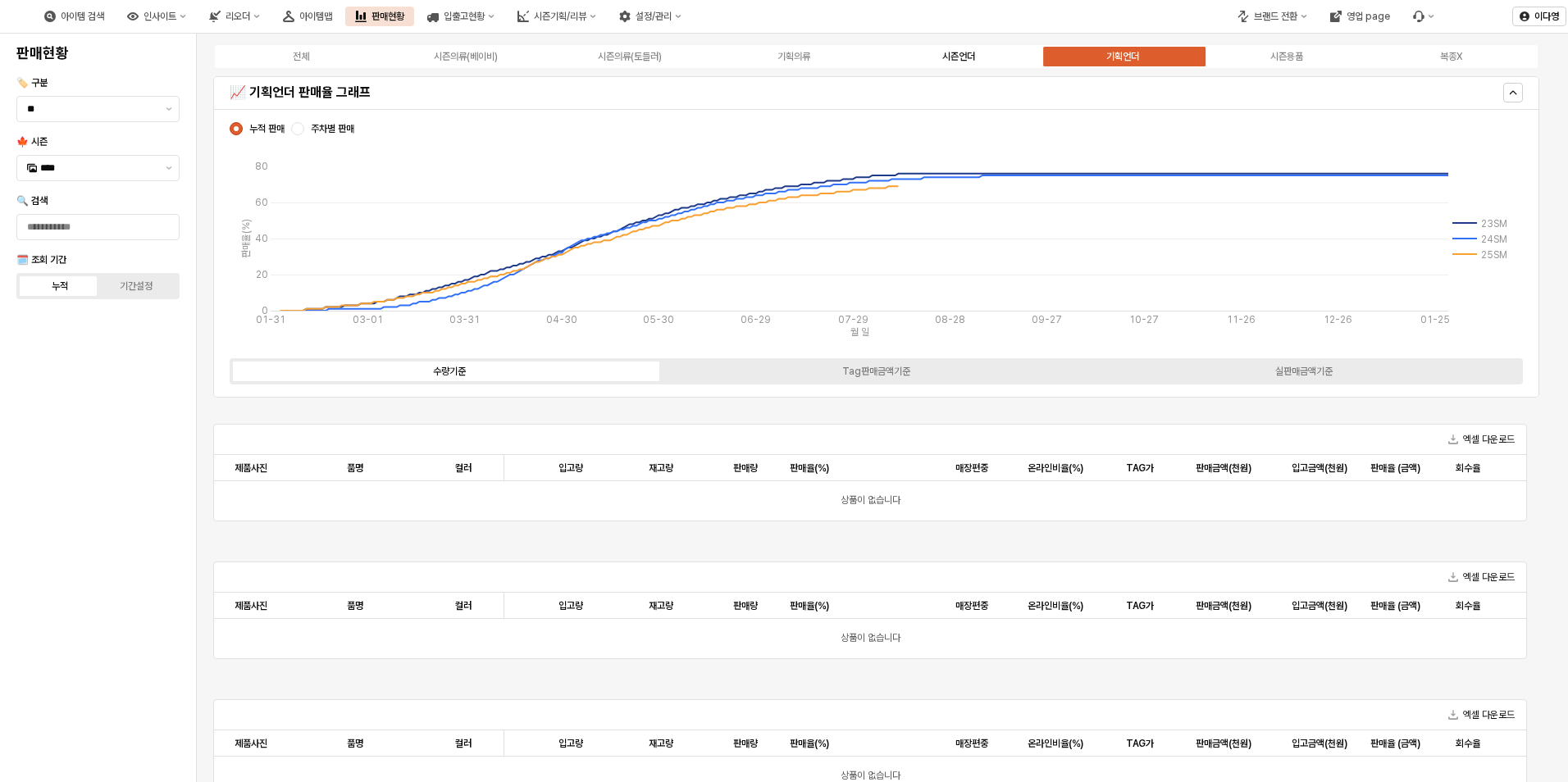
click at [952, 59] on div "시즌언더" at bounding box center [959, 57] width 33 height 12
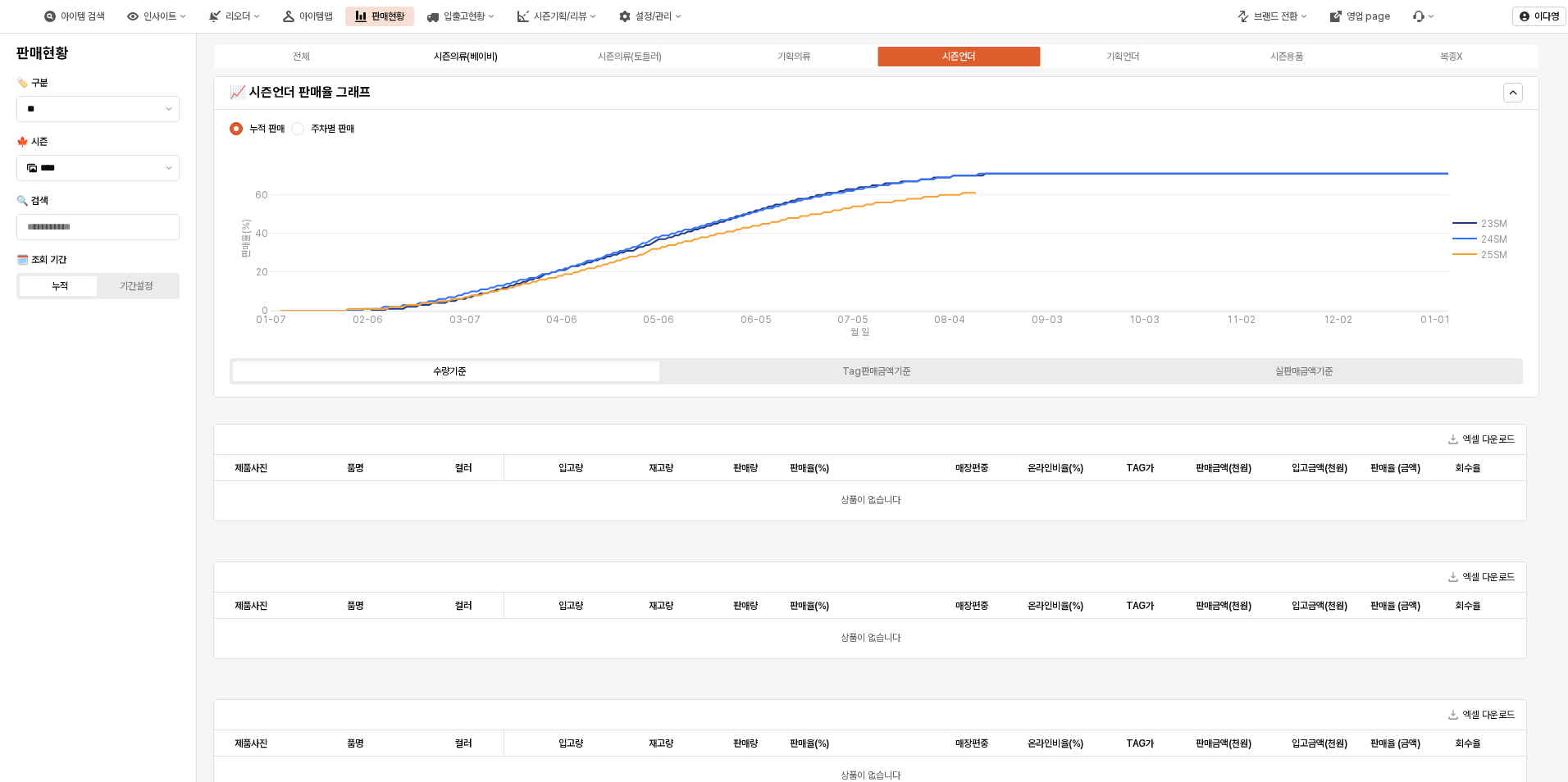
click at [473, 60] on div "시즌의류(베이비)" at bounding box center [466, 57] width 64 height 12
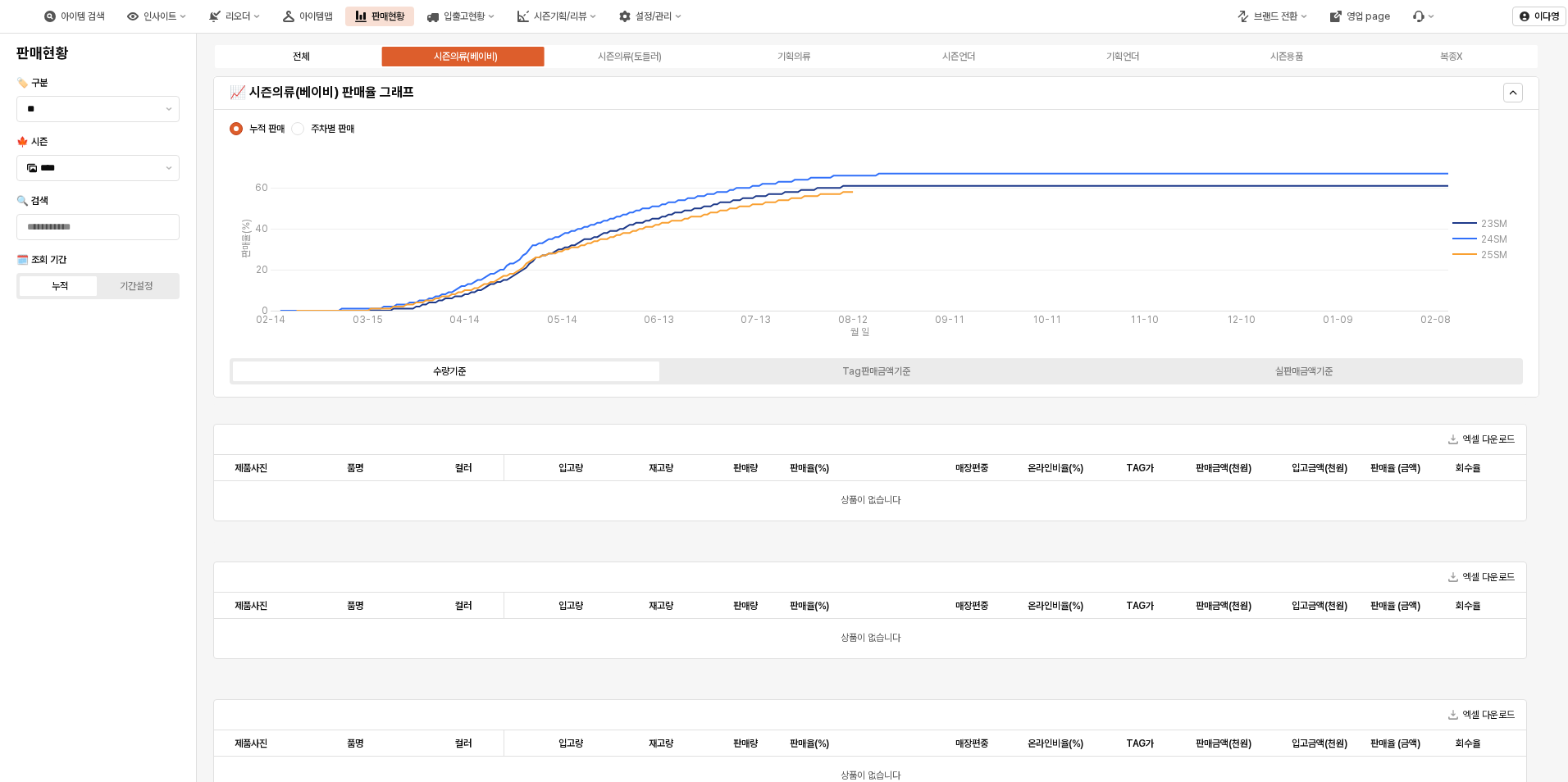
click at [296, 51] on div "전체" at bounding box center [301, 57] width 16 height 12
